Goal: Transaction & Acquisition: Obtain resource

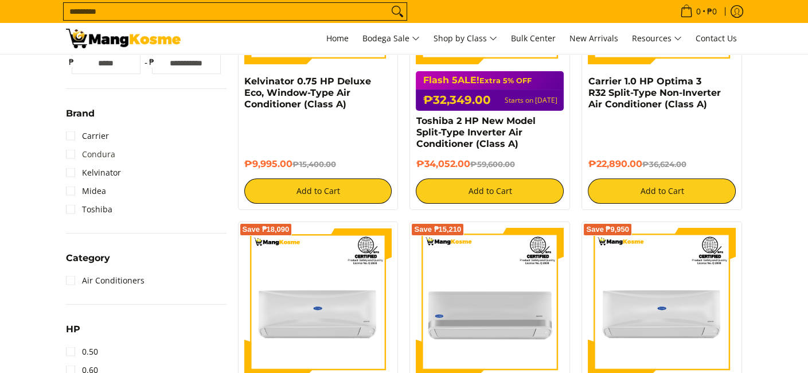
scroll to position [344, 0]
click at [96, 137] on link "Carrier" at bounding box center [87, 136] width 43 height 18
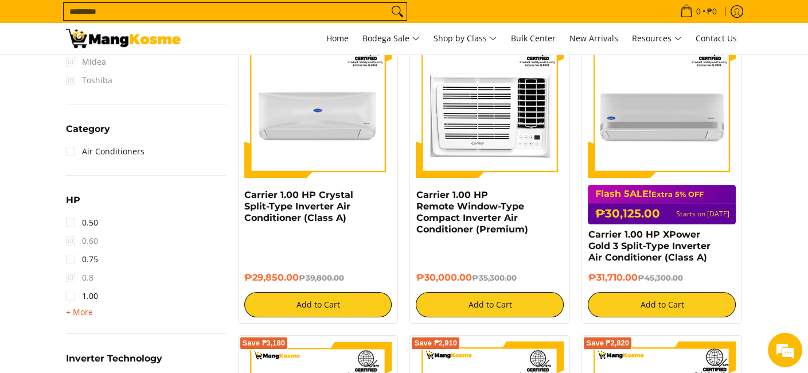
scroll to position [554, 0]
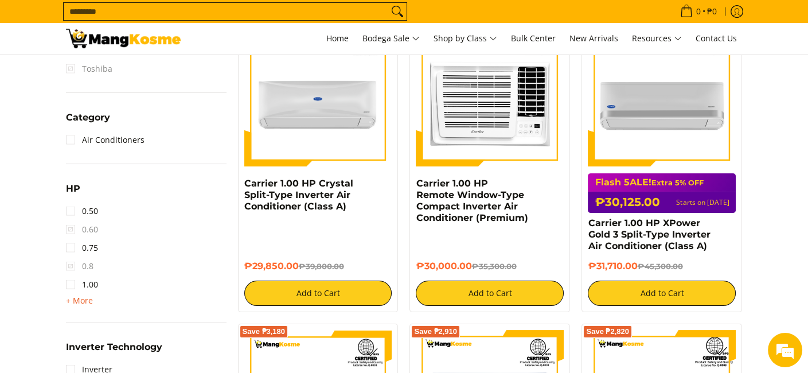
click at [69, 302] on span "+ More" at bounding box center [79, 300] width 27 height 9
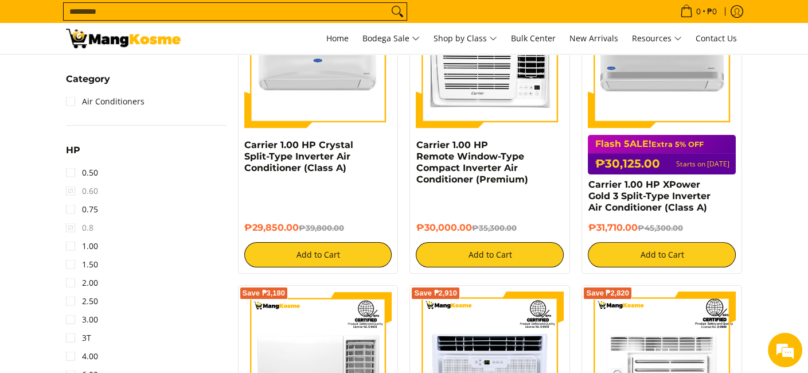
scroll to position [611, 0]
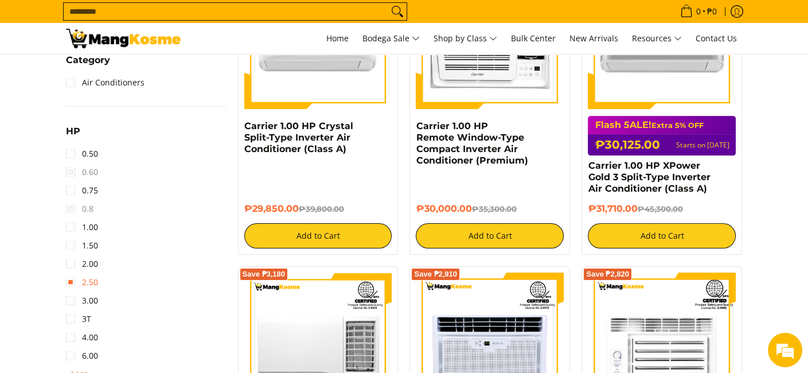
click at [85, 283] on link "2.50" at bounding box center [82, 282] width 32 height 18
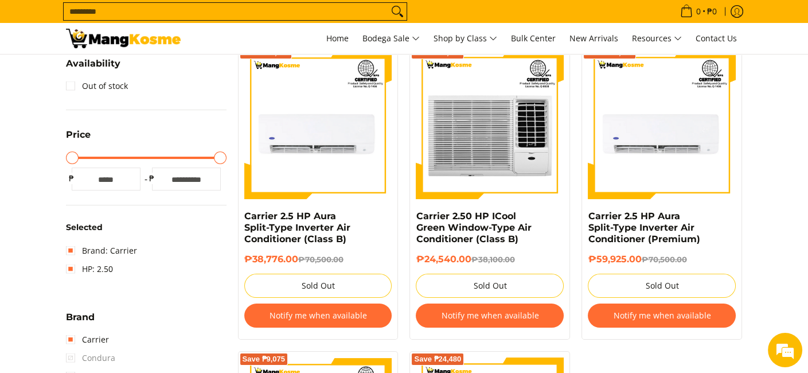
click at [278, 254] on h6 "₱38,776.00 ₱70,500.00" at bounding box center [318, 259] width 148 height 11
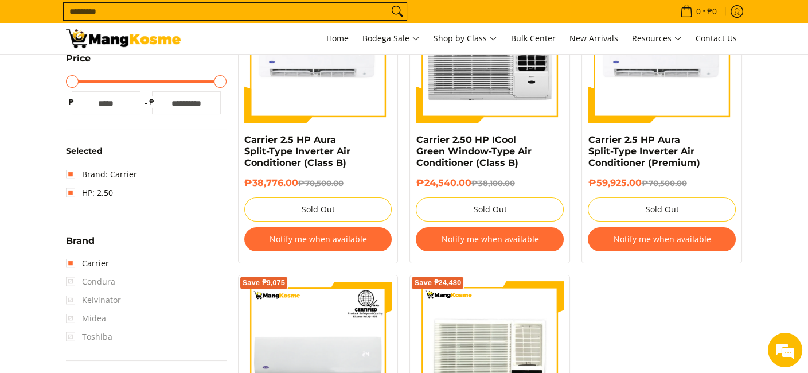
scroll to position [267, 0]
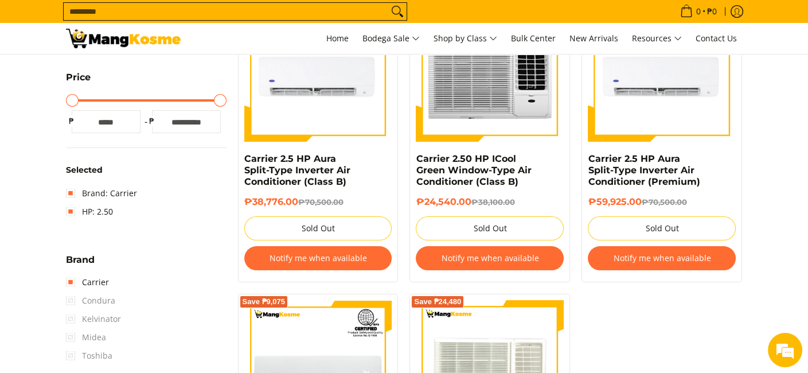
click at [282, 251] on button "Notify me when available" at bounding box center [318, 258] width 148 height 24
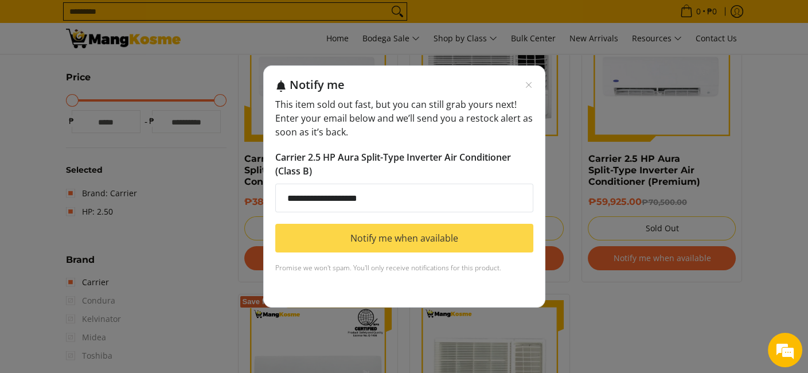
click at [355, 240] on button "Notify me when available" at bounding box center [404, 238] width 258 height 29
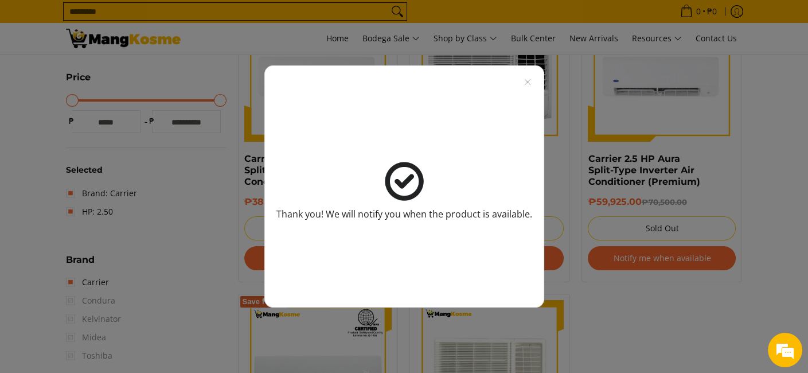
click at [651, 256] on div "Thank you! We will notify you when the product is available." at bounding box center [404, 186] width 808 height 373
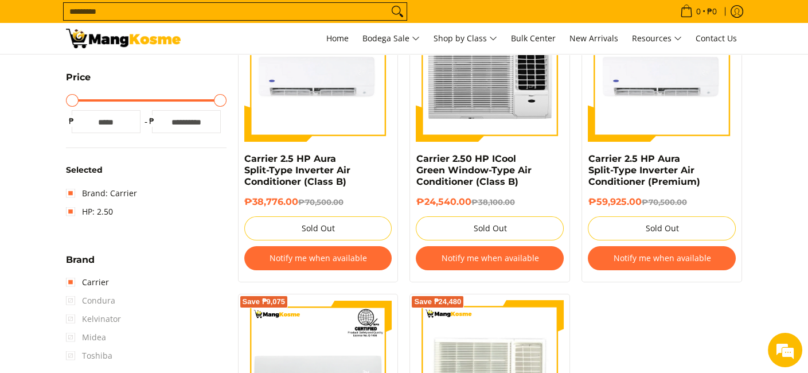
click at [651, 256] on button "Notify me when available" at bounding box center [662, 258] width 148 height 24
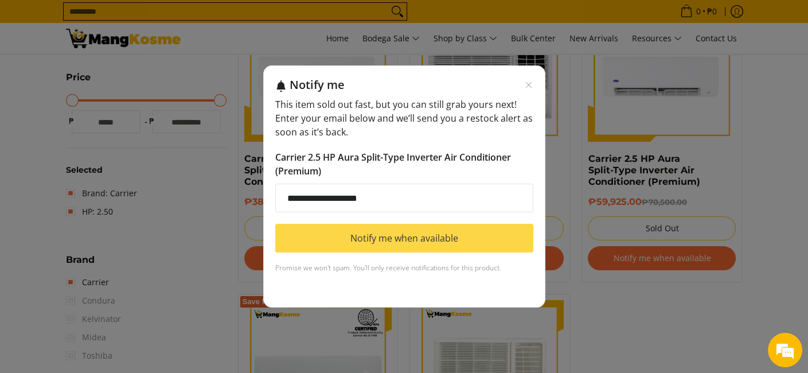
click at [427, 232] on button "Notify me when available" at bounding box center [404, 238] width 258 height 29
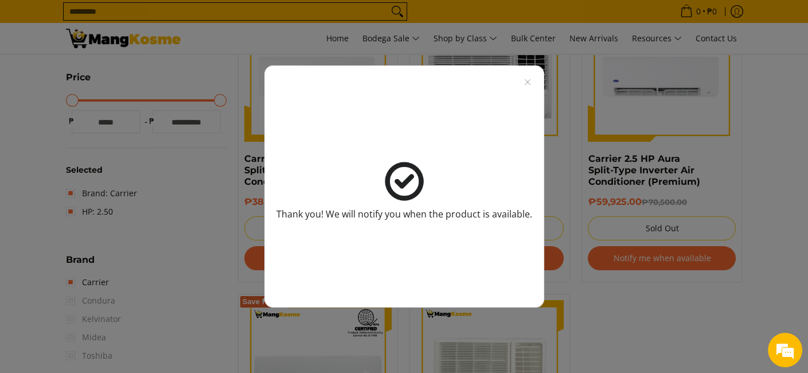
click at [661, 312] on div "Thank you! We will notify you when the product is available." at bounding box center [404, 186] width 808 height 373
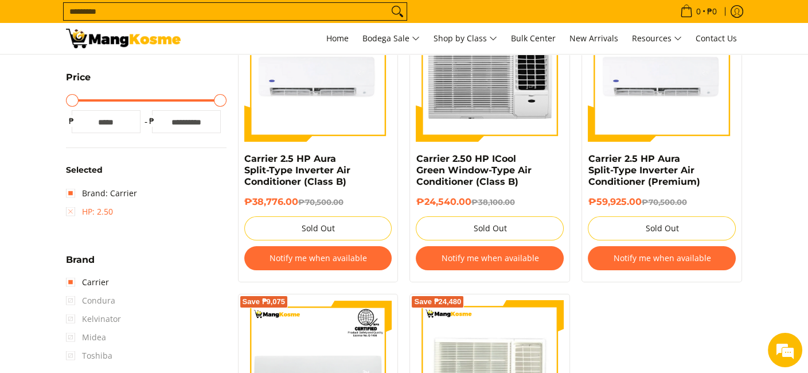
click at [67, 212] on link "HP: 2.50" at bounding box center [89, 212] width 47 height 18
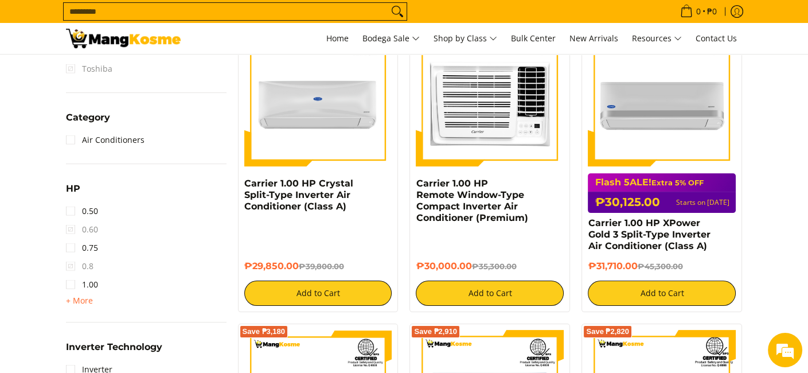
scroll to position [611, 0]
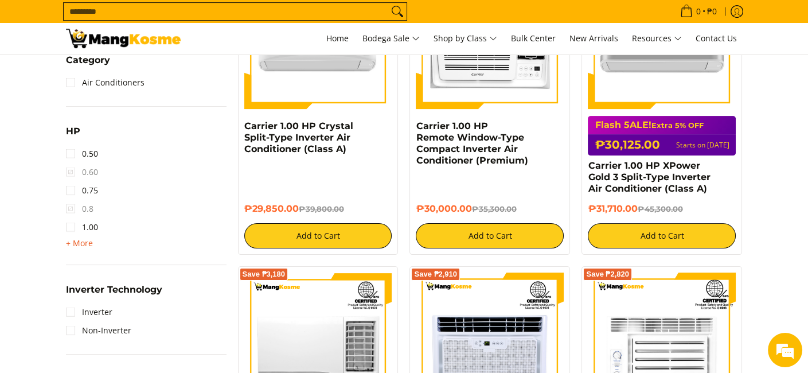
click at [76, 243] on span "+ More" at bounding box center [79, 243] width 27 height 9
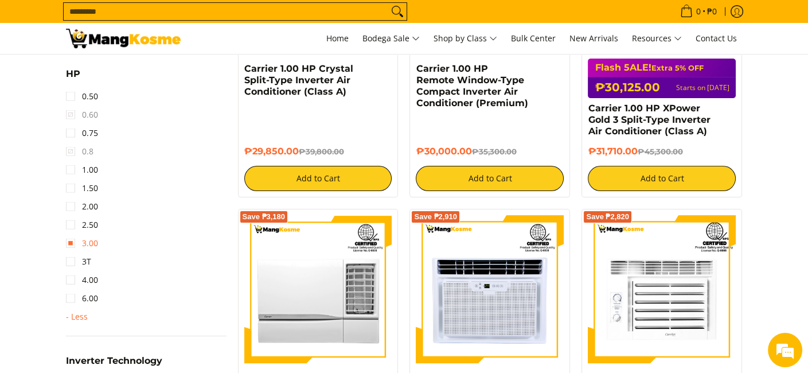
click at [84, 241] on link "3.00" at bounding box center [82, 243] width 32 height 18
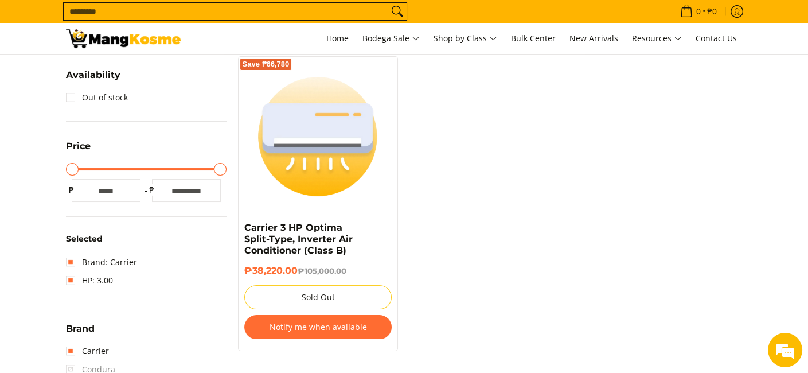
scroll to position [209, 0]
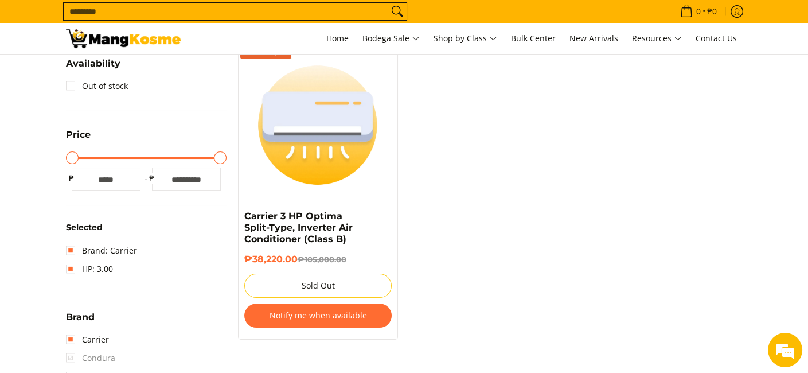
click at [286, 324] on button "Notify me when available" at bounding box center [318, 316] width 148 height 24
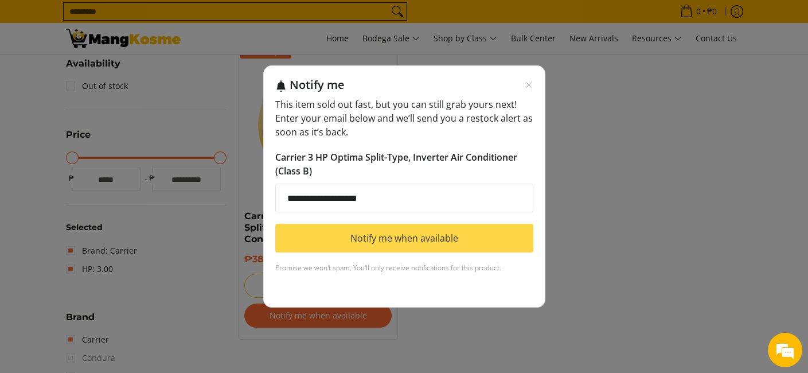
drag, startPoint x: 344, startPoint y: 238, endPoint x: 322, endPoint y: 239, distance: 22.4
click at [341, 239] on button "Notify me when available" at bounding box center [404, 238] width 258 height 29
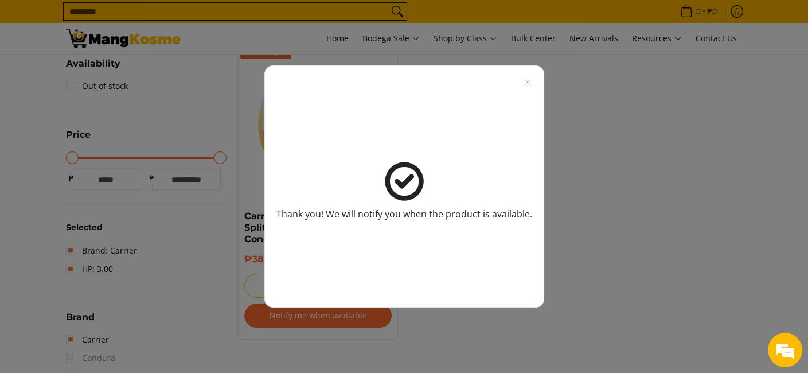
click at [213, 251] on div "Thank you! We will notify you when the product is available." at bounding box center [404, 186] width 808 height 373
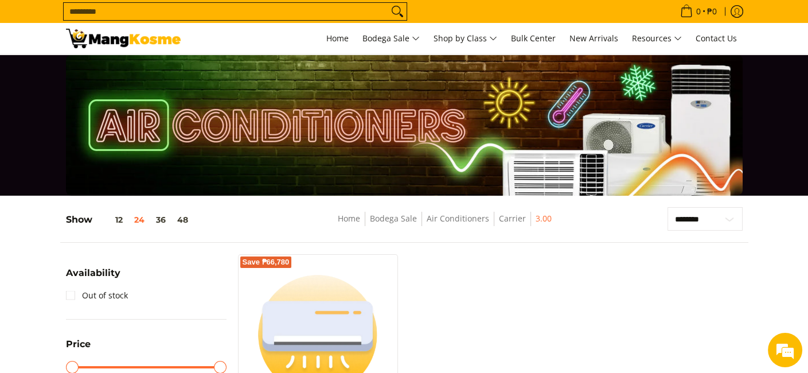
scroll to position [0, 0]
